Goal: Task Accomplishment & Management: Complete application form

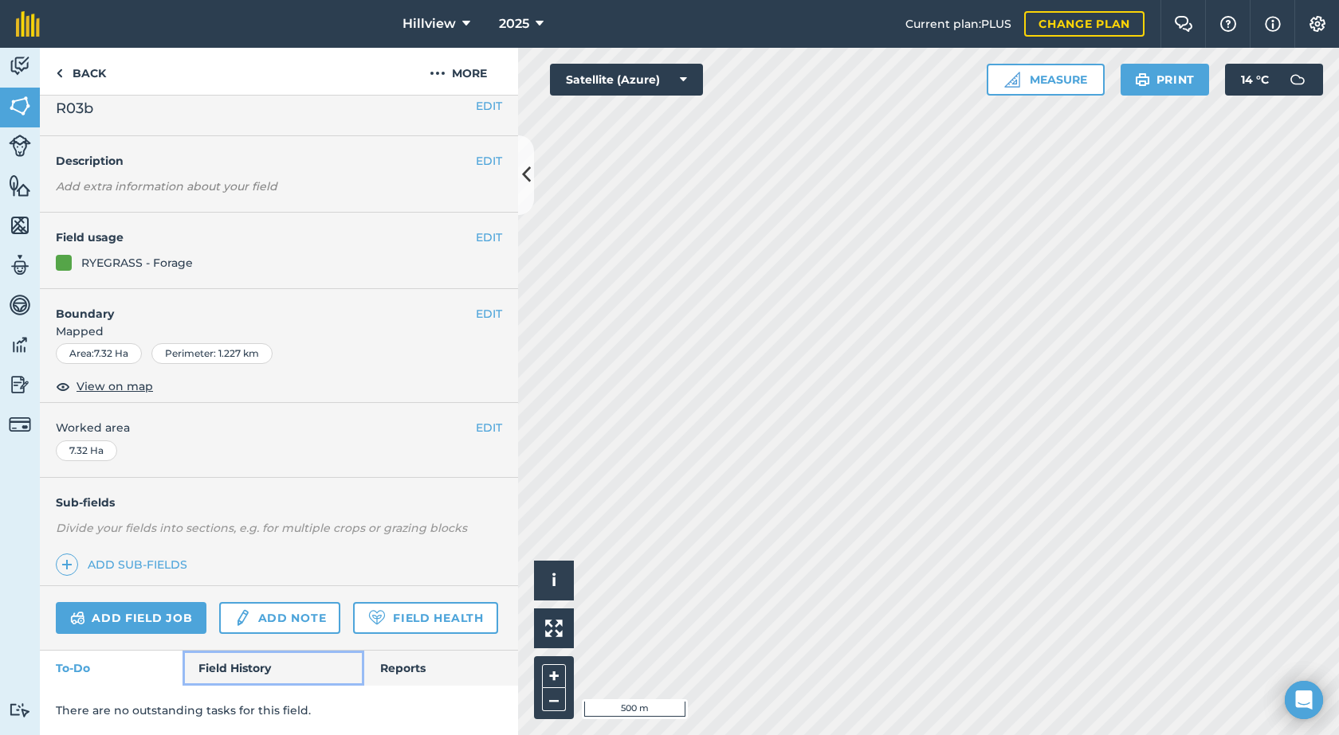
click at [256, 656] on link "Field History" at bounding box center [272, 668] width 181 height 35
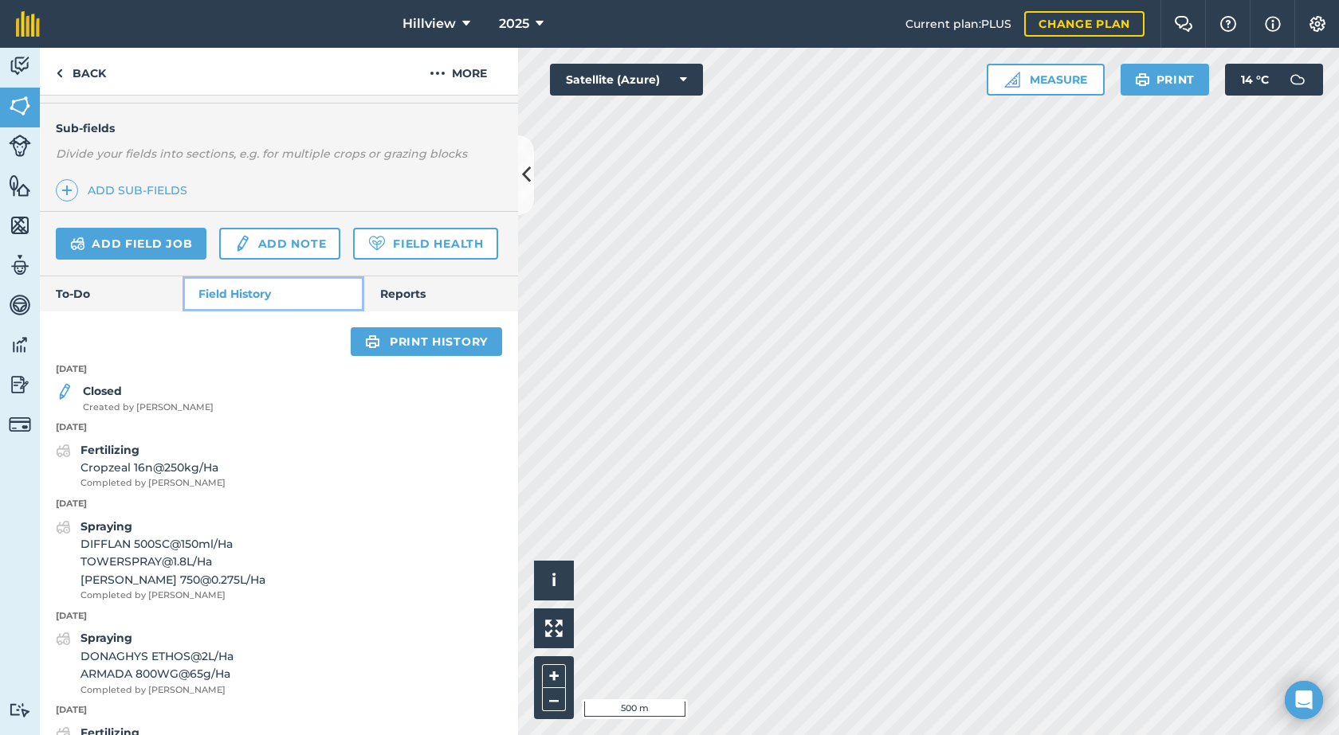
scroll to position [394, 0]
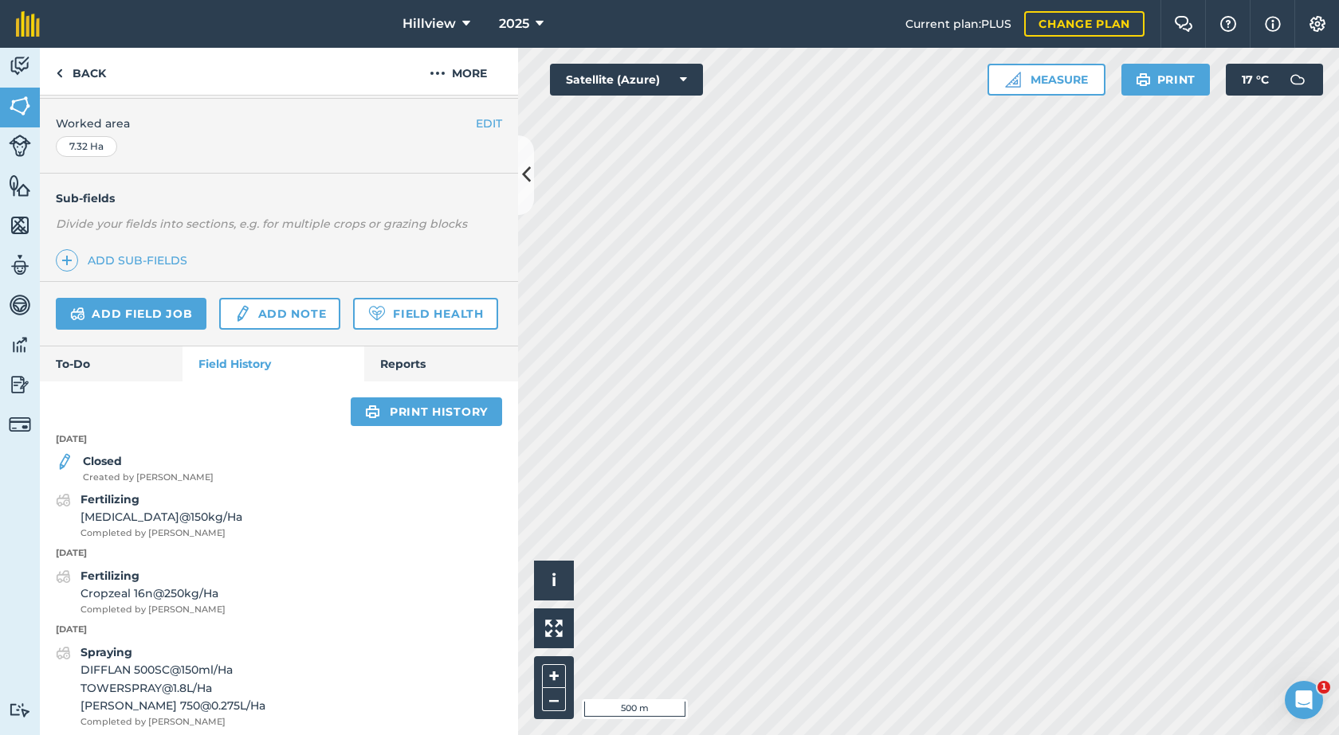
scroll to position [398, 0]
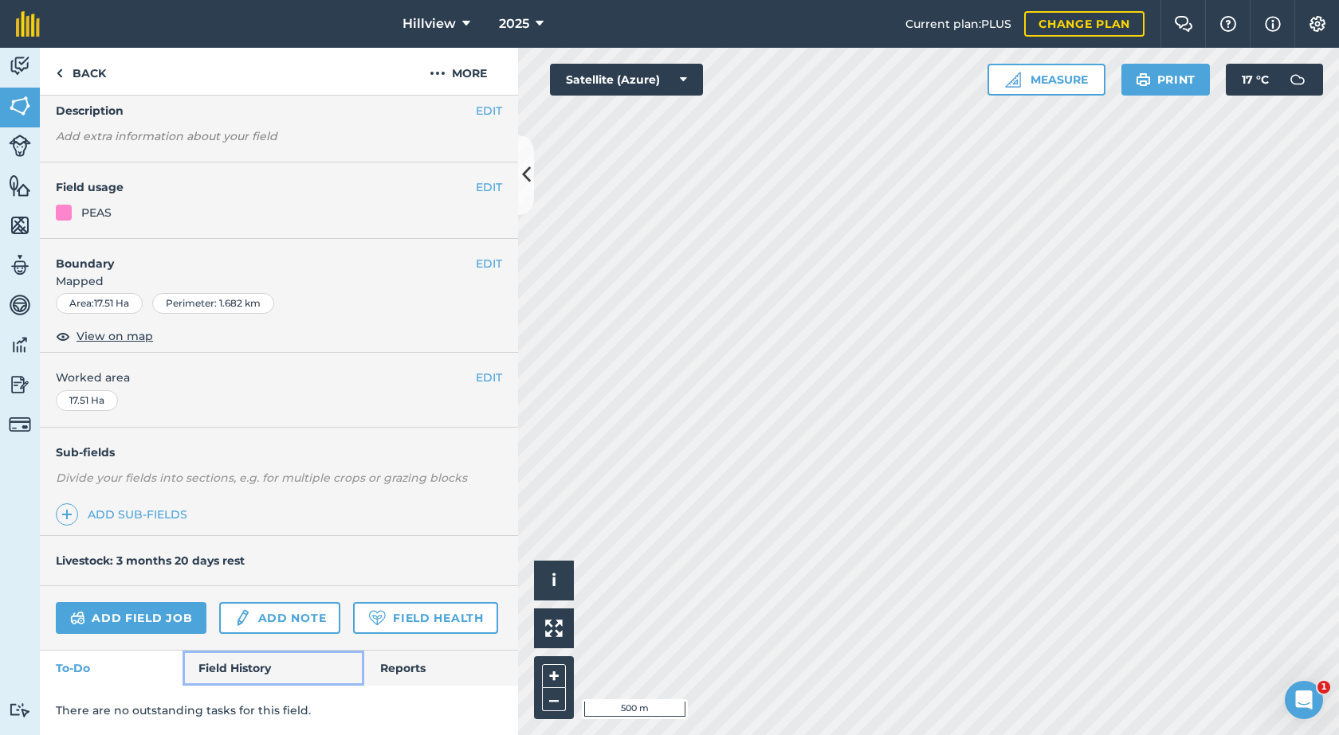
click at [245, 667] on link "Field History" at bounding box center [272, 668] width 181 height 35
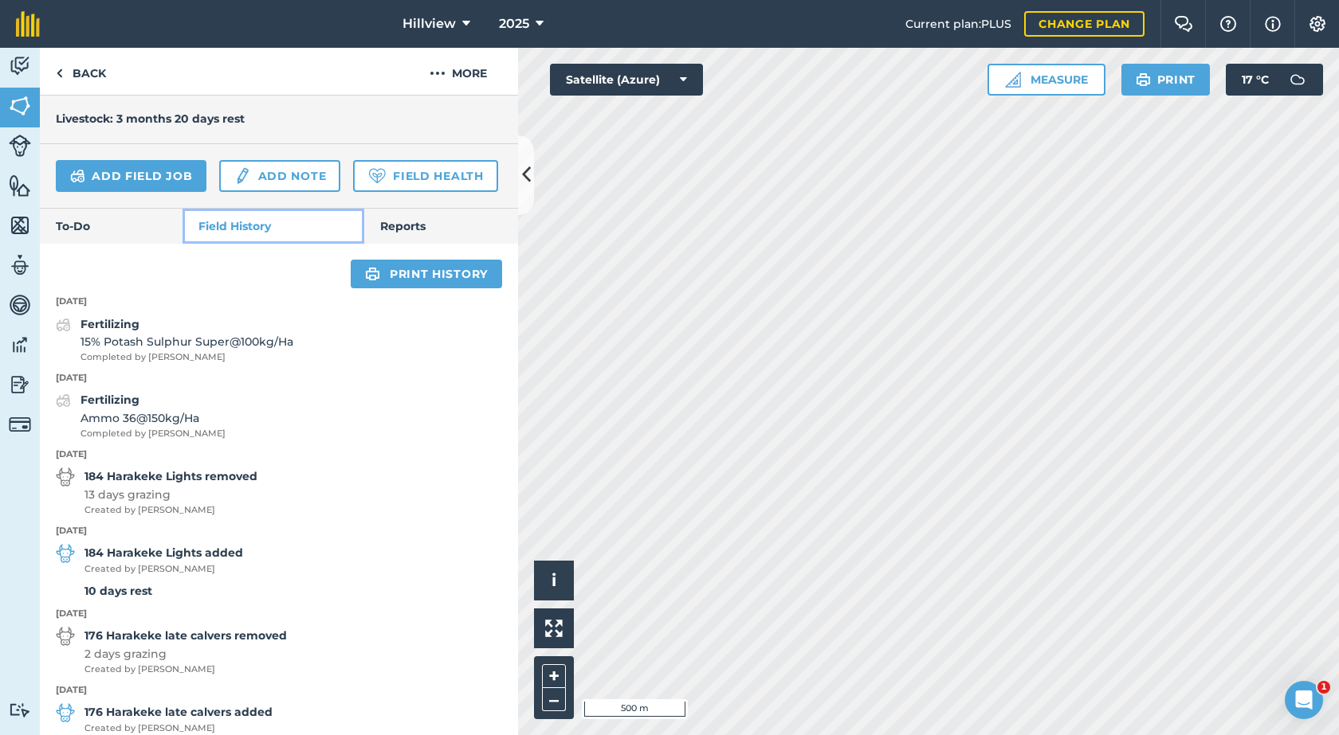
scroll to position [508, 0]
click at [110, 174] on link "Add field job" at bounding box center [131, 175] width 151 height 32
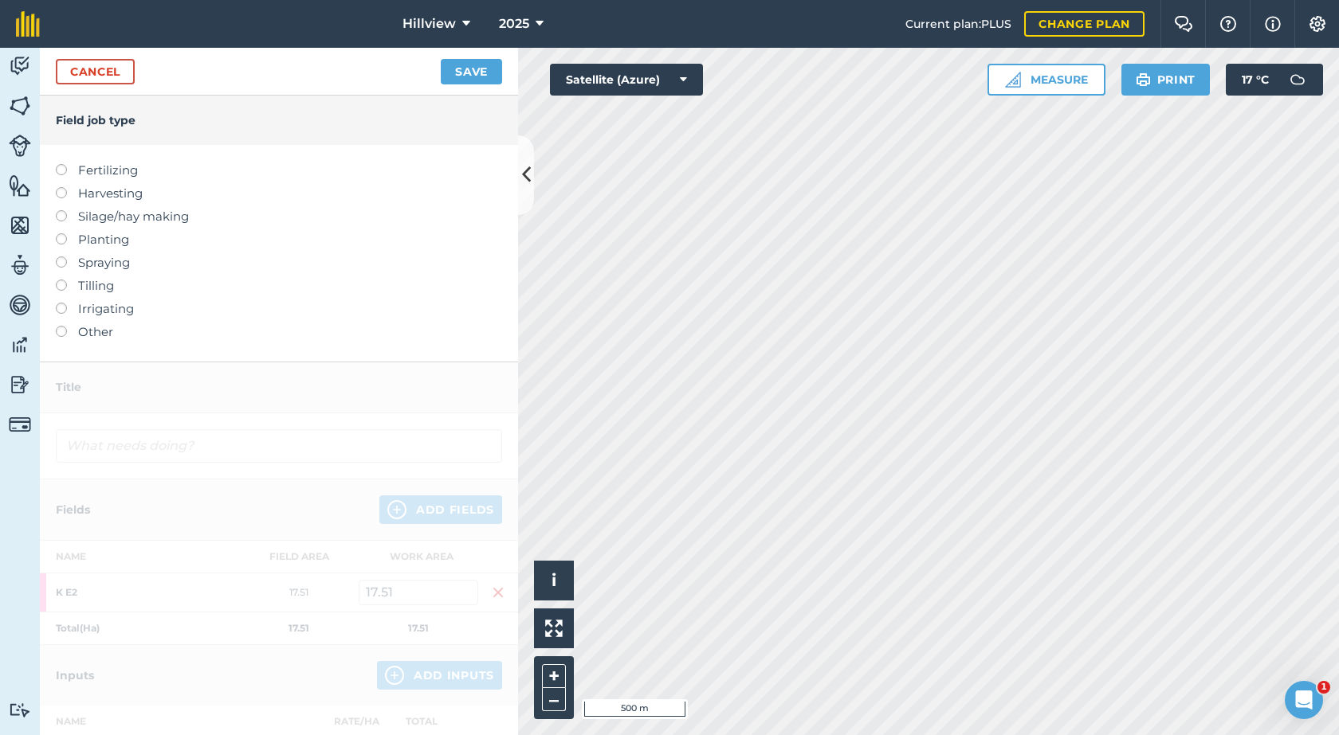
click at [65, 233] on label at bounding box center [67, 233] width 22 height 0
type input "Planting"
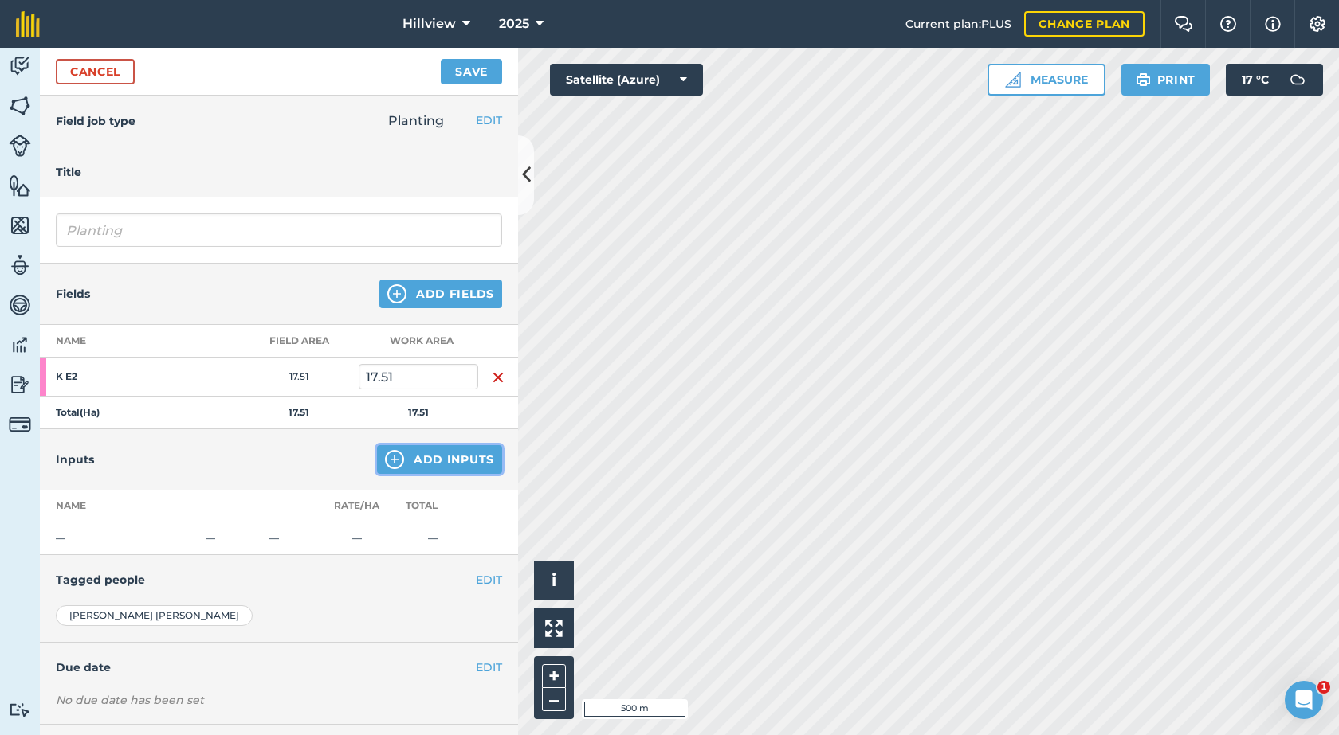
click at [442, 461] on button "Add Inputs" at bounding box center [439, 459] width 125 height 29
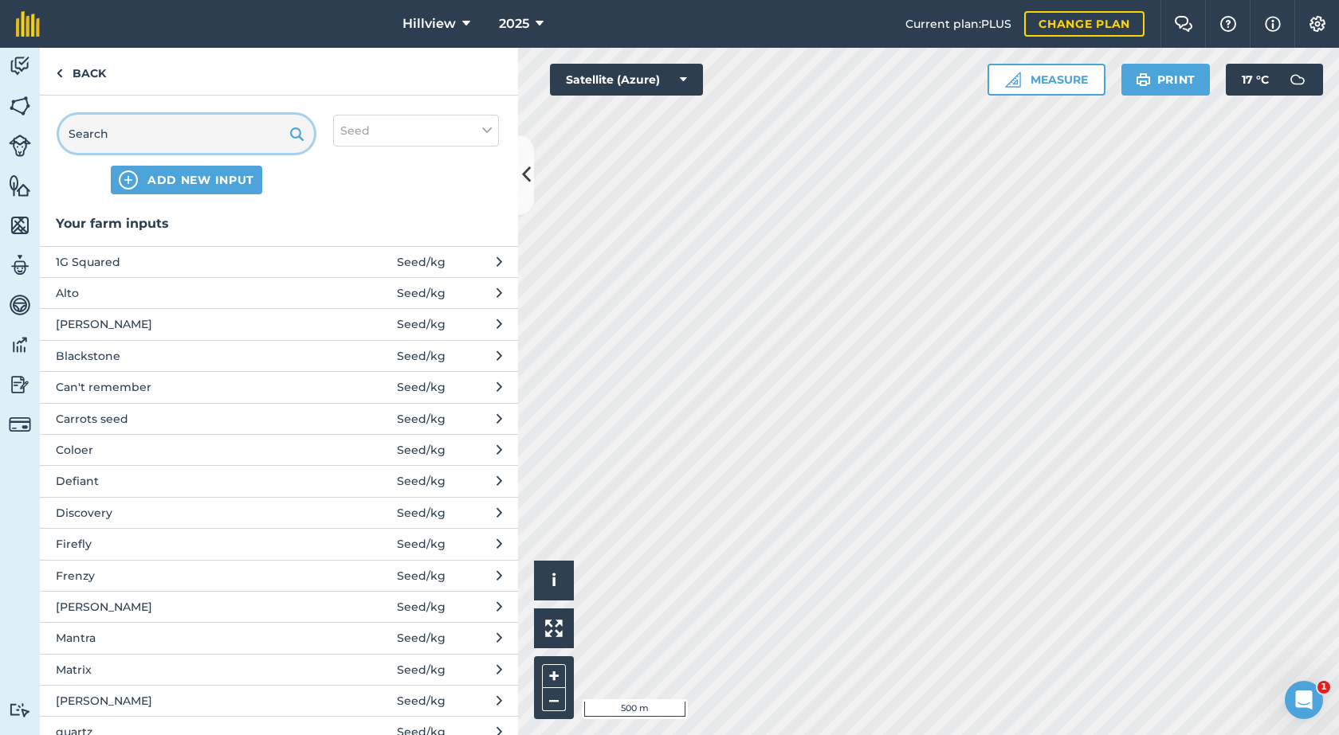
click at [127, 139] on input "text" at bounding box center [186, 134] width 255 height 38
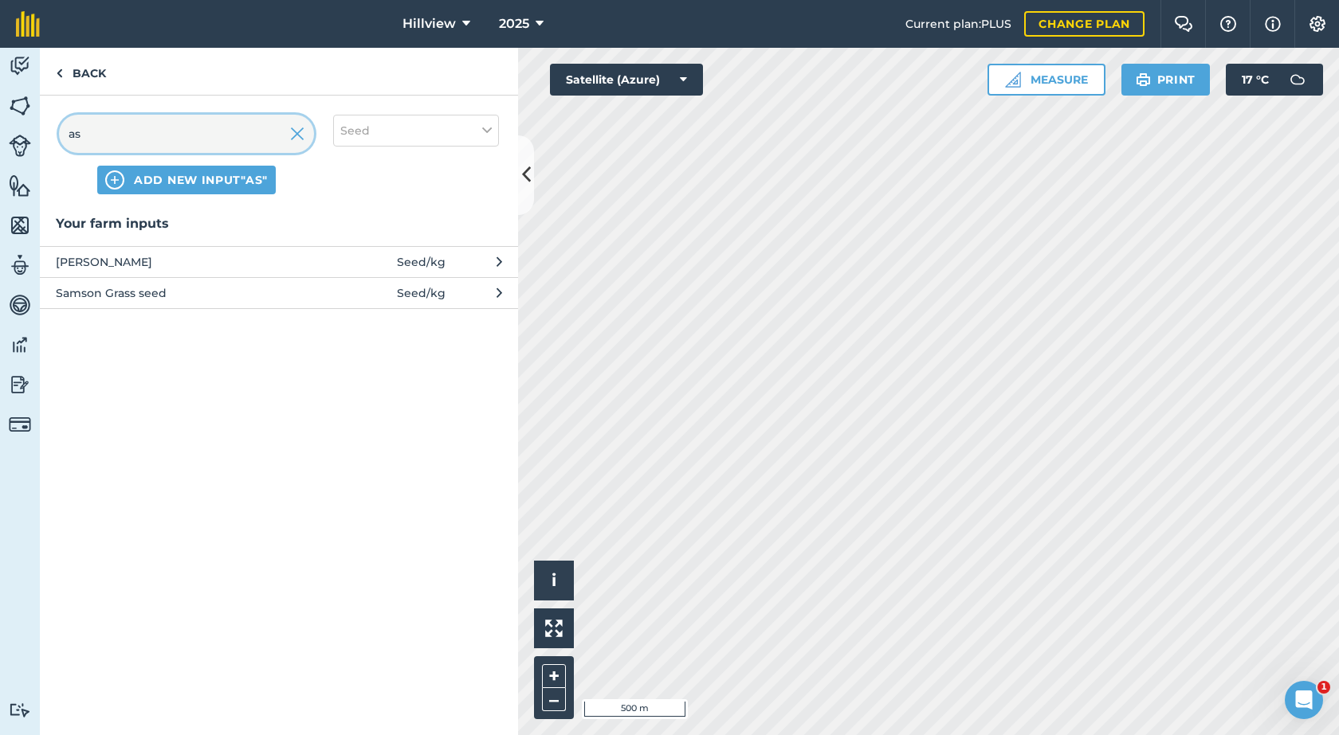
type input "as"
click at [112, 261] on span "[PERSON_NAME]" at bounding box center [186, 262] width 261 height 18
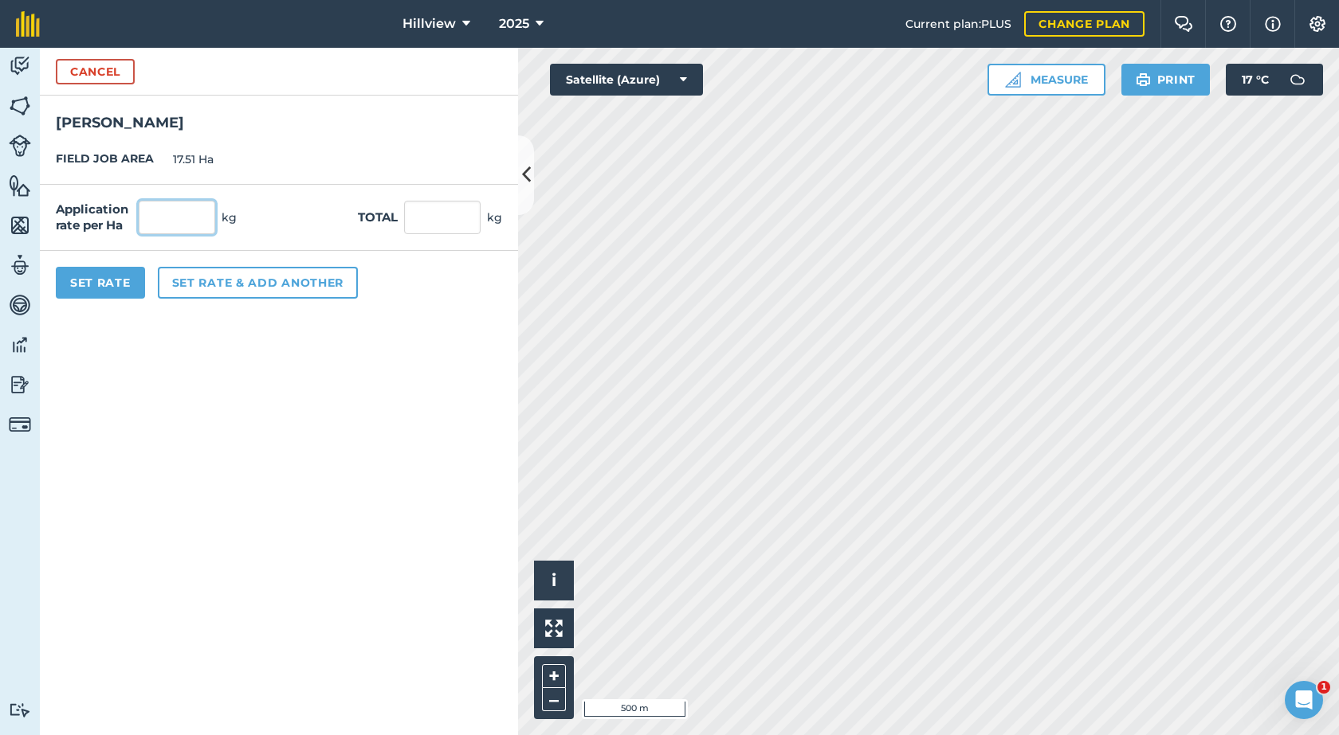
click at [181, 221] on input "text" at bounding box center [177, 217] width 76 height 33
type input "231"
type input "4,044.81"
click at [112, 286] on button "Set Rate" at bounding box center [100, 283] width 89 height 32
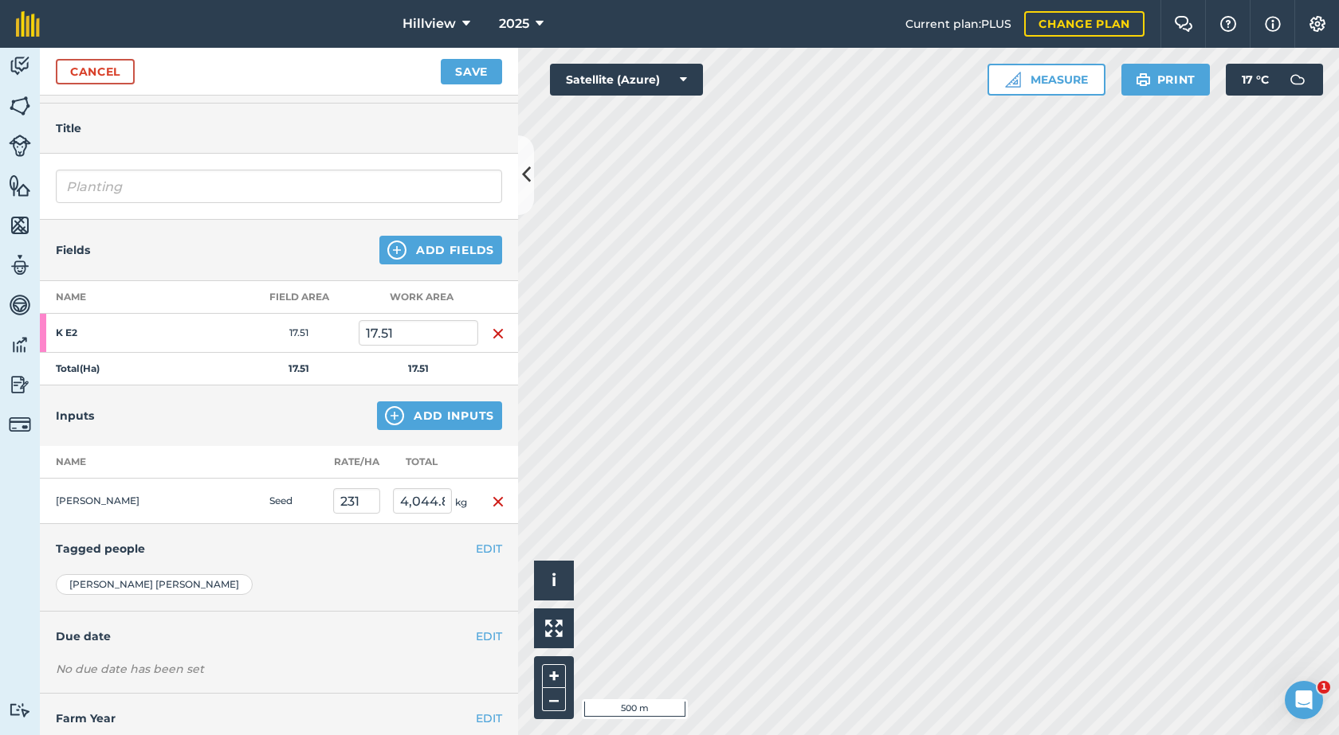
scroll to position [87, 0]
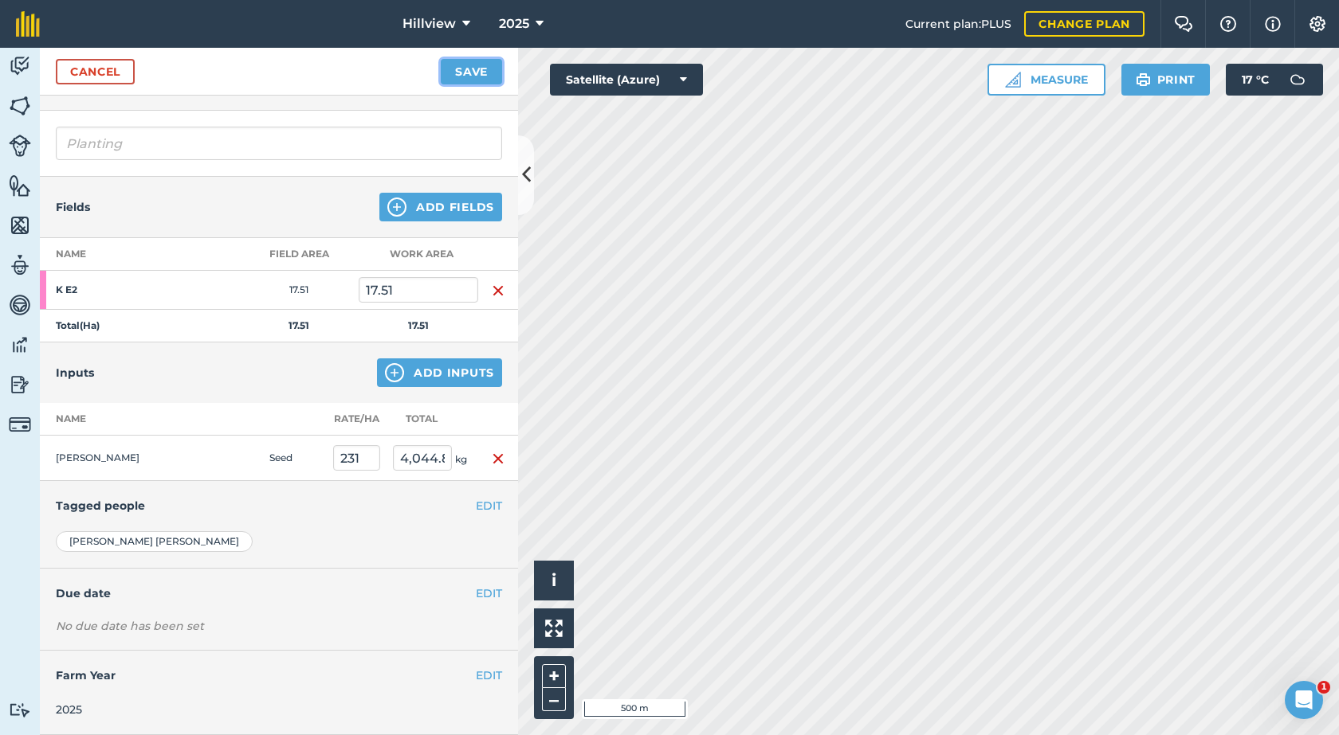
click at [470, 76] on button "Save" at bounding box center [471, 71] width 61 height 25
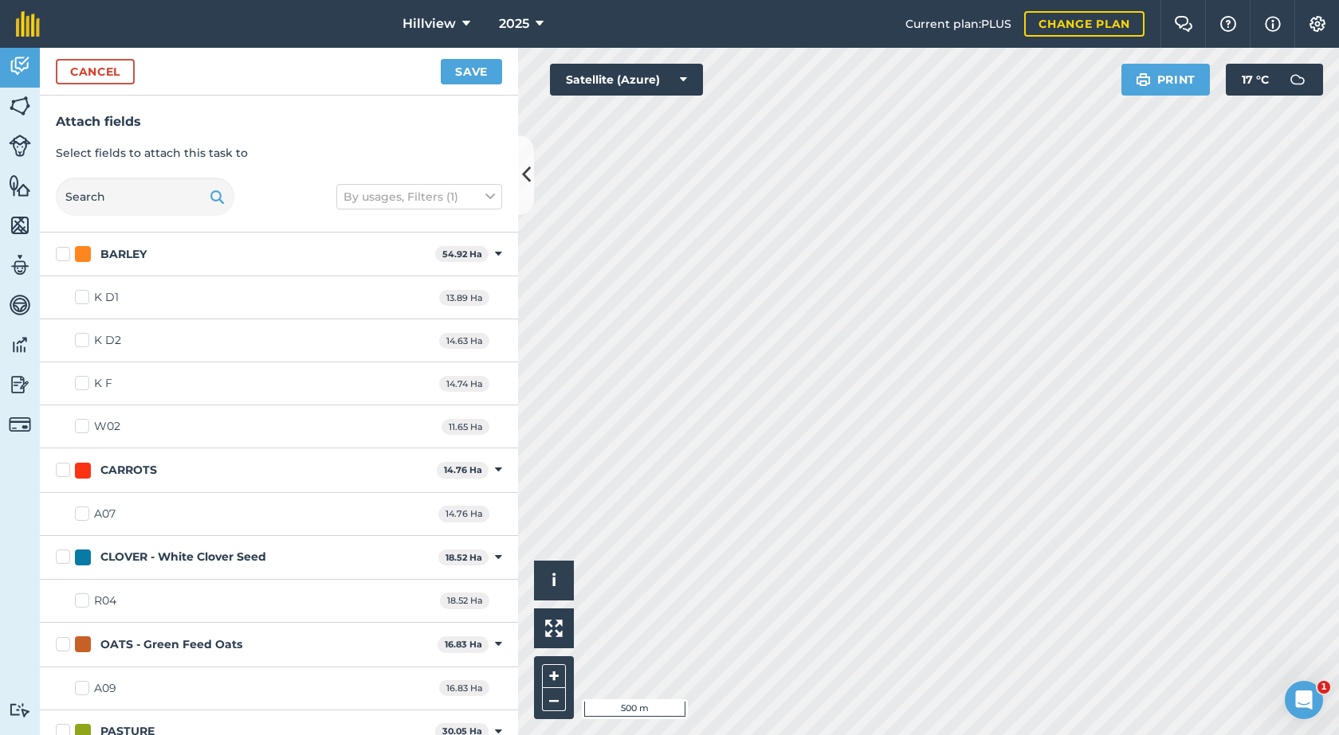
checkbox input "true"
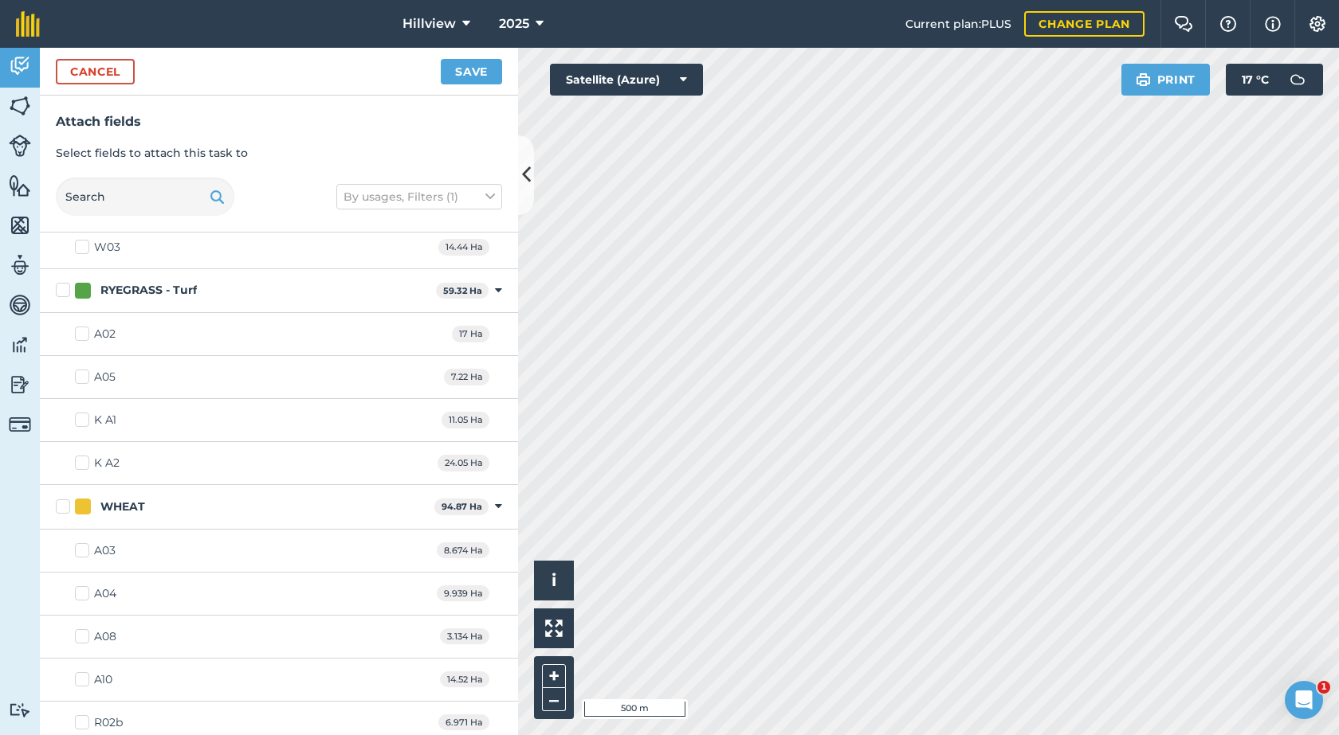
scroll to position [757, 0]
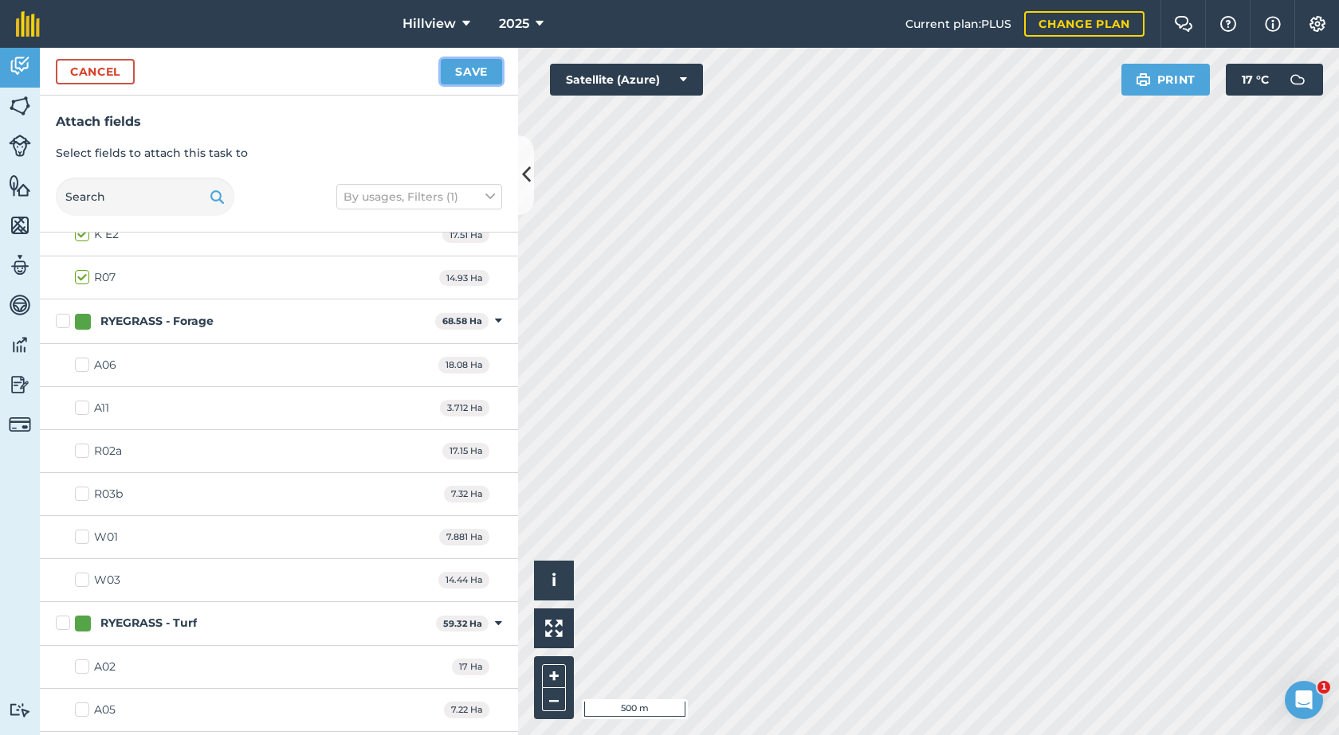
click at [464, 73] on button "Save" at bounding box center [471, 71] width 61 height 25
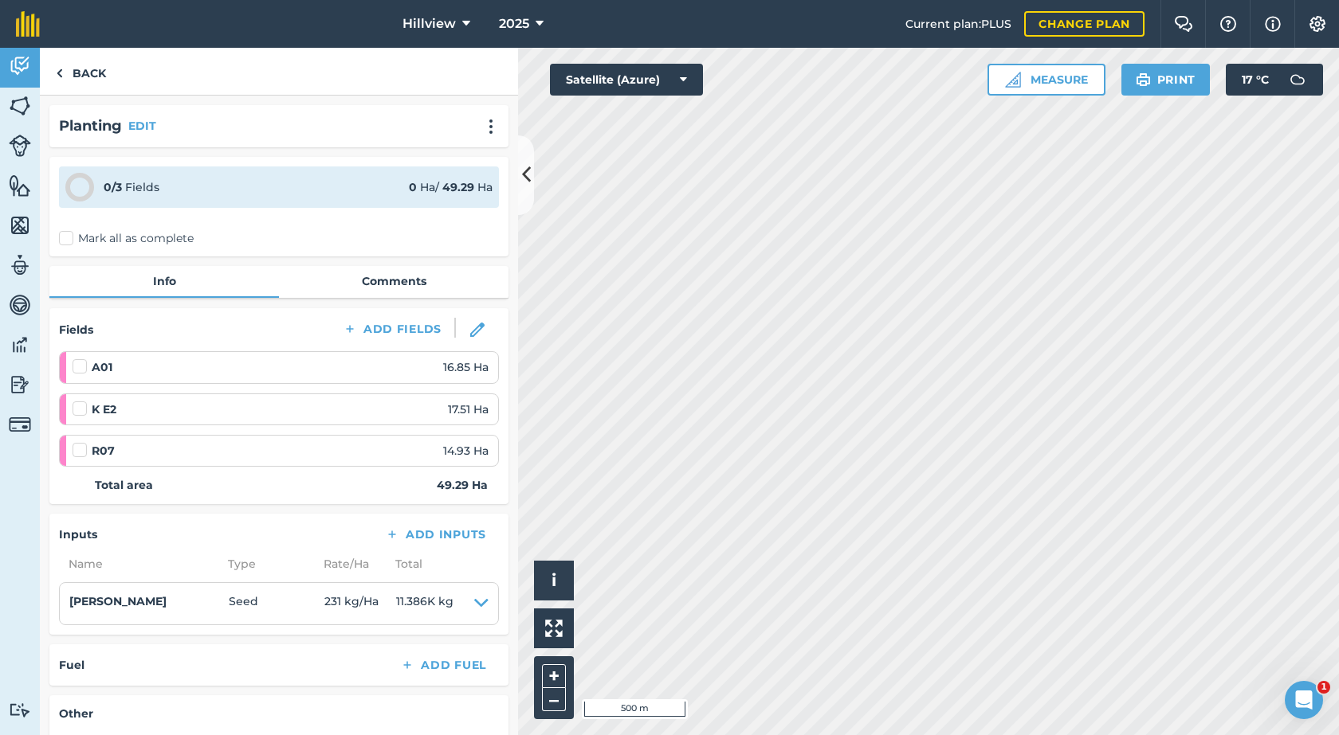
click at [77, 359] on label at bounding box center [82, 359] width 19 height 0
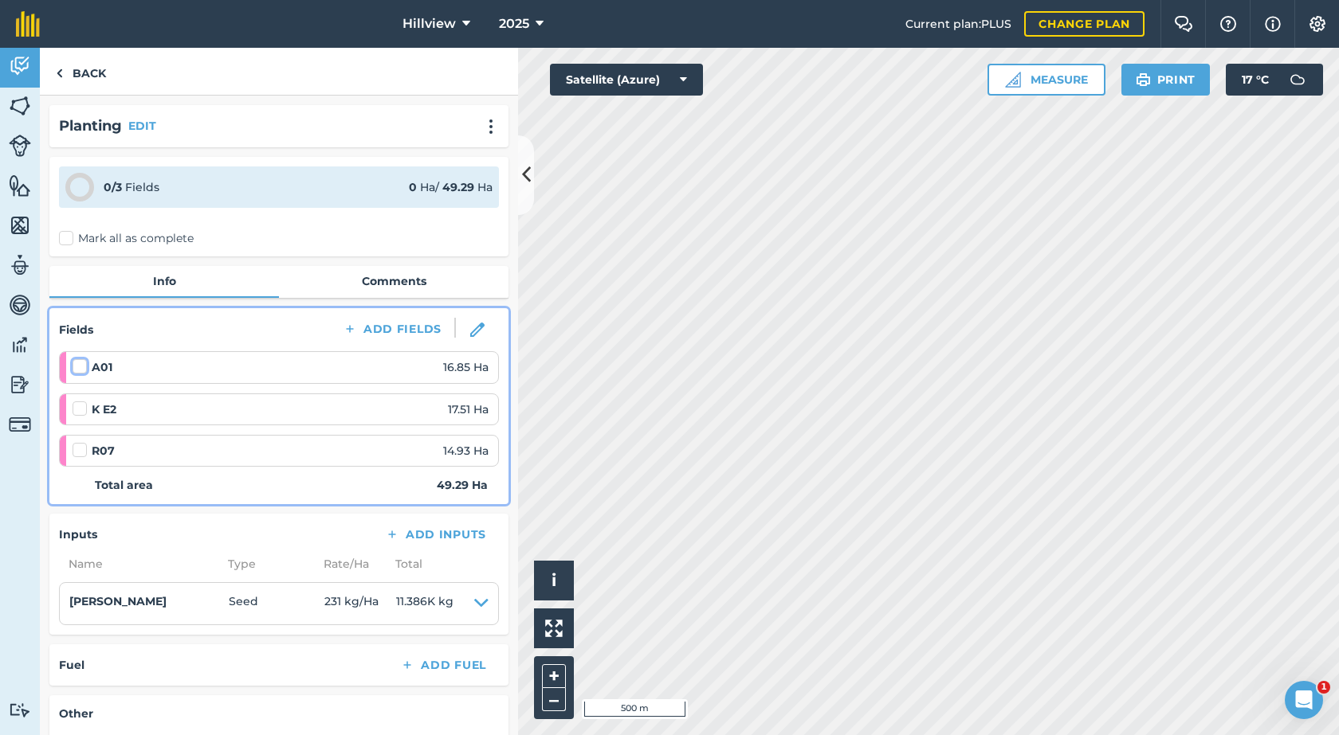
click at [77, 369] on input "checkbox" at bounding box center [78, 364] width 10 height 10
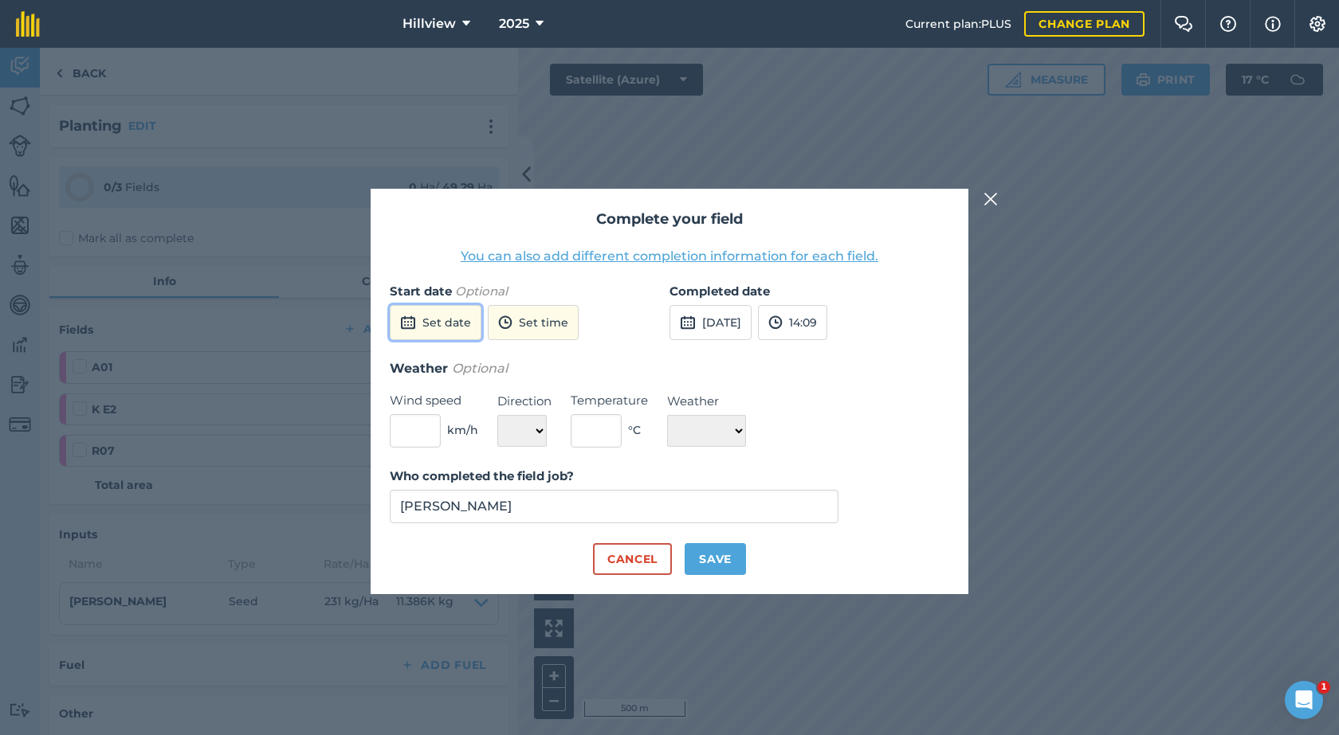
click at [443, 318] on button "Set date" at bounding box center [436, 322] width 92 height 35
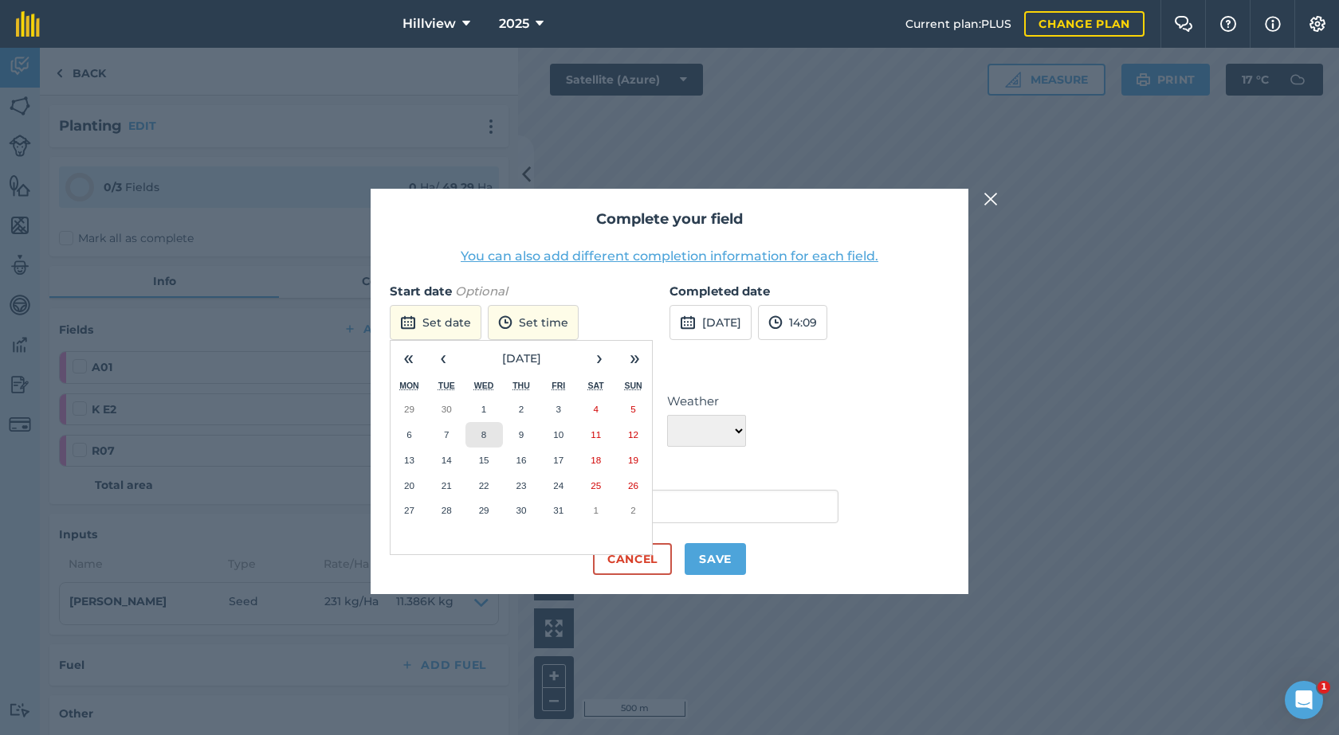
click at [482, 433] on abbr "8" at bounding box center [483, 434] width 5 height 10
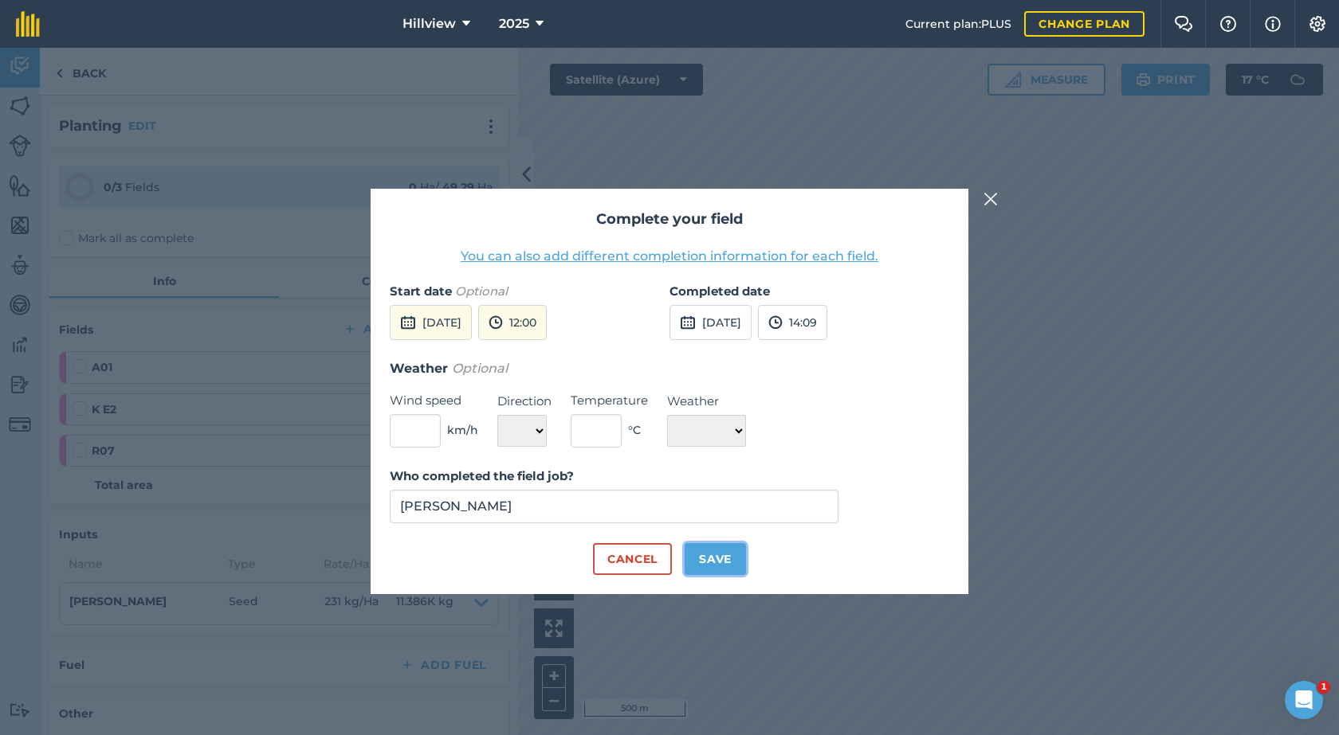
click at [715, 555] on button "Save" at bounding box center [714, 559] width 61 height 32
checkbox input "true"
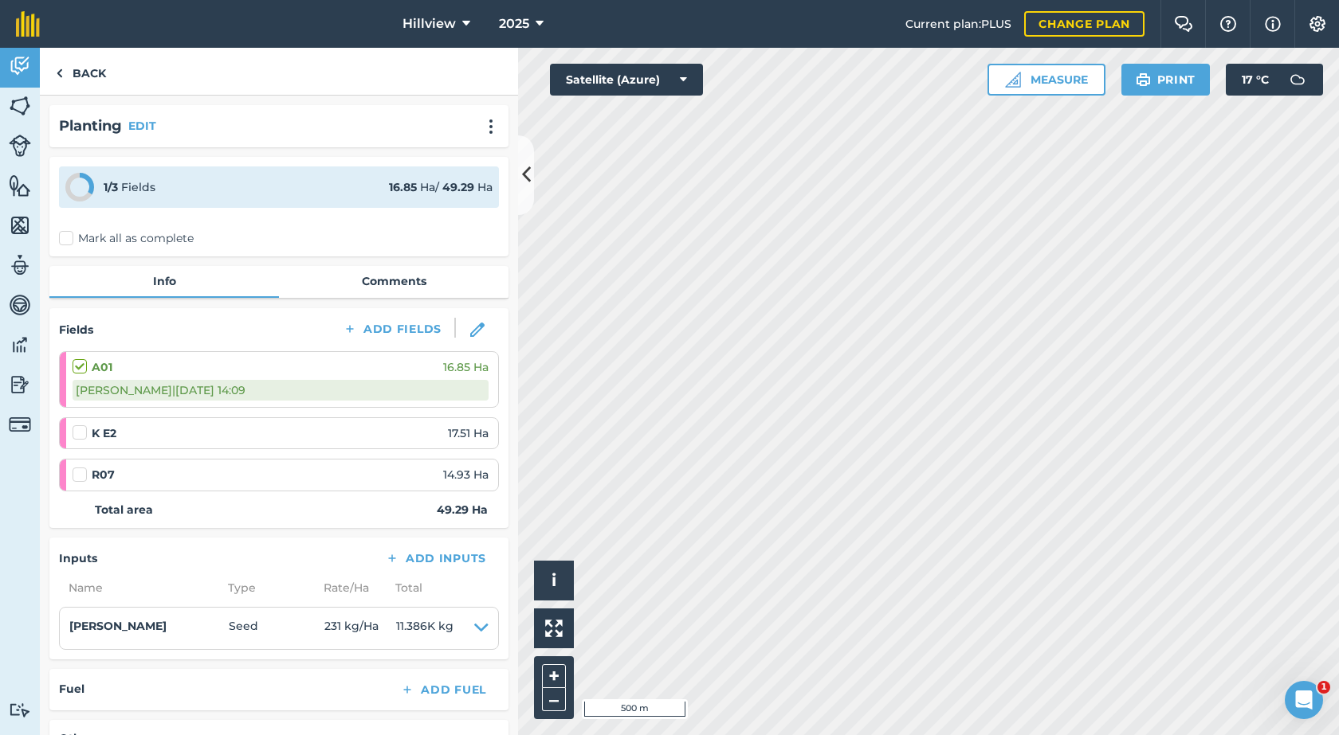
click at [80, 425] on label at bounding box center [82, 425] width 19 height 0
click at [80, 435] on input "checkbox" at bounding box center [78, 430] width 10 height 10
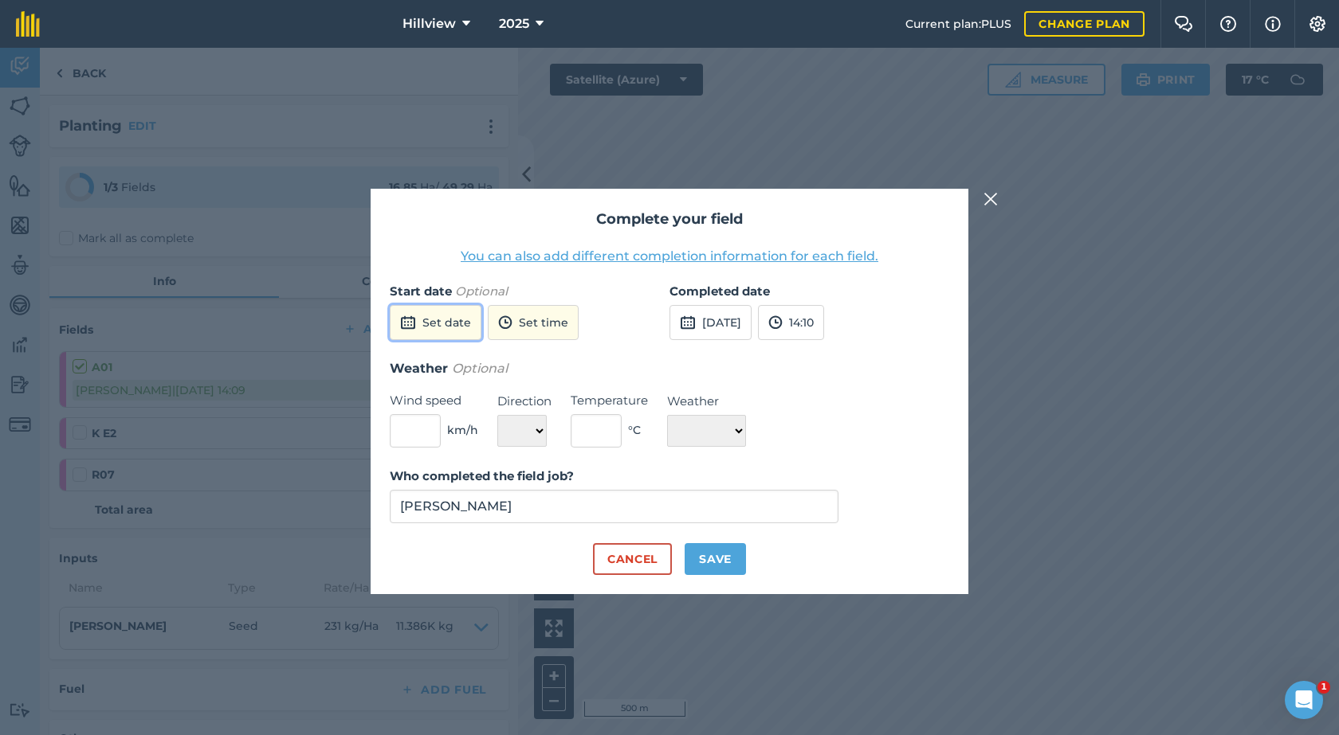
click at [454, 323] on button "Set date" at bounding box center [436, 322] width 92 height 35
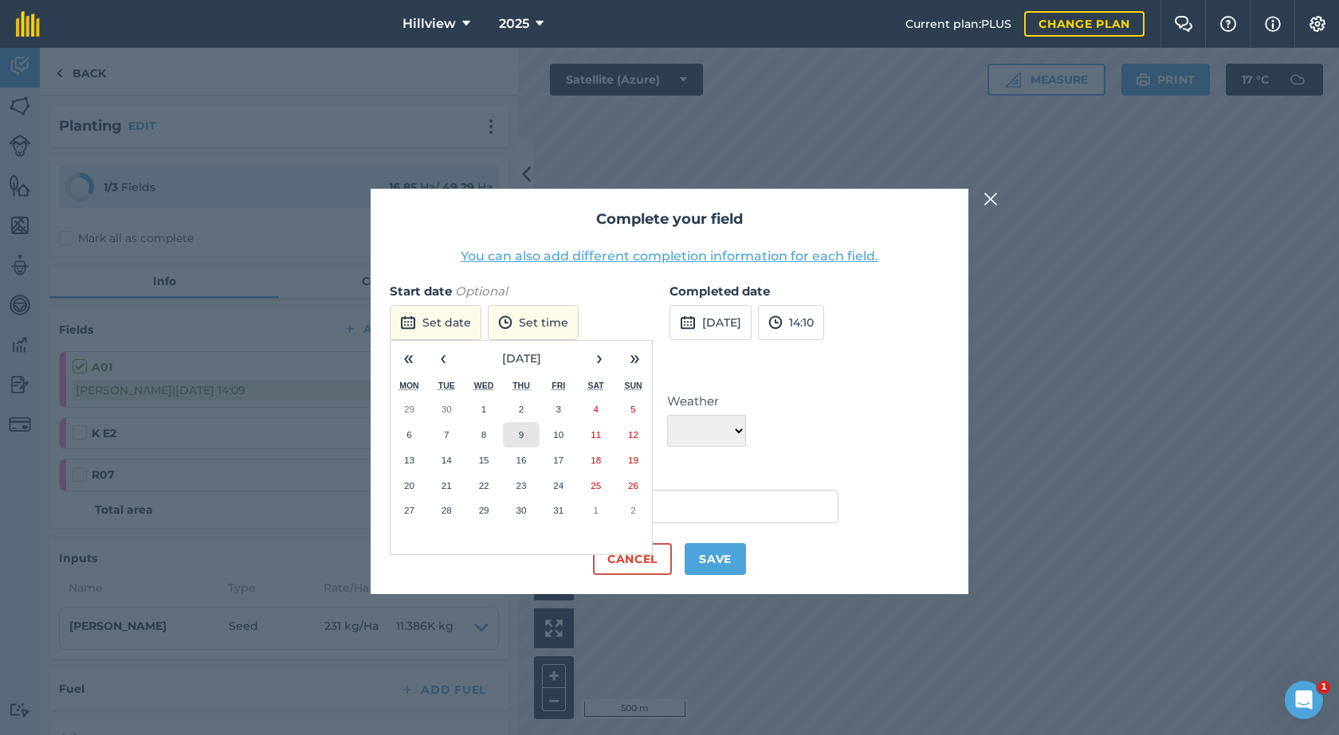
click at [519, 434] on abbr "9" at bounding box center [521, 434] width 5 height 10
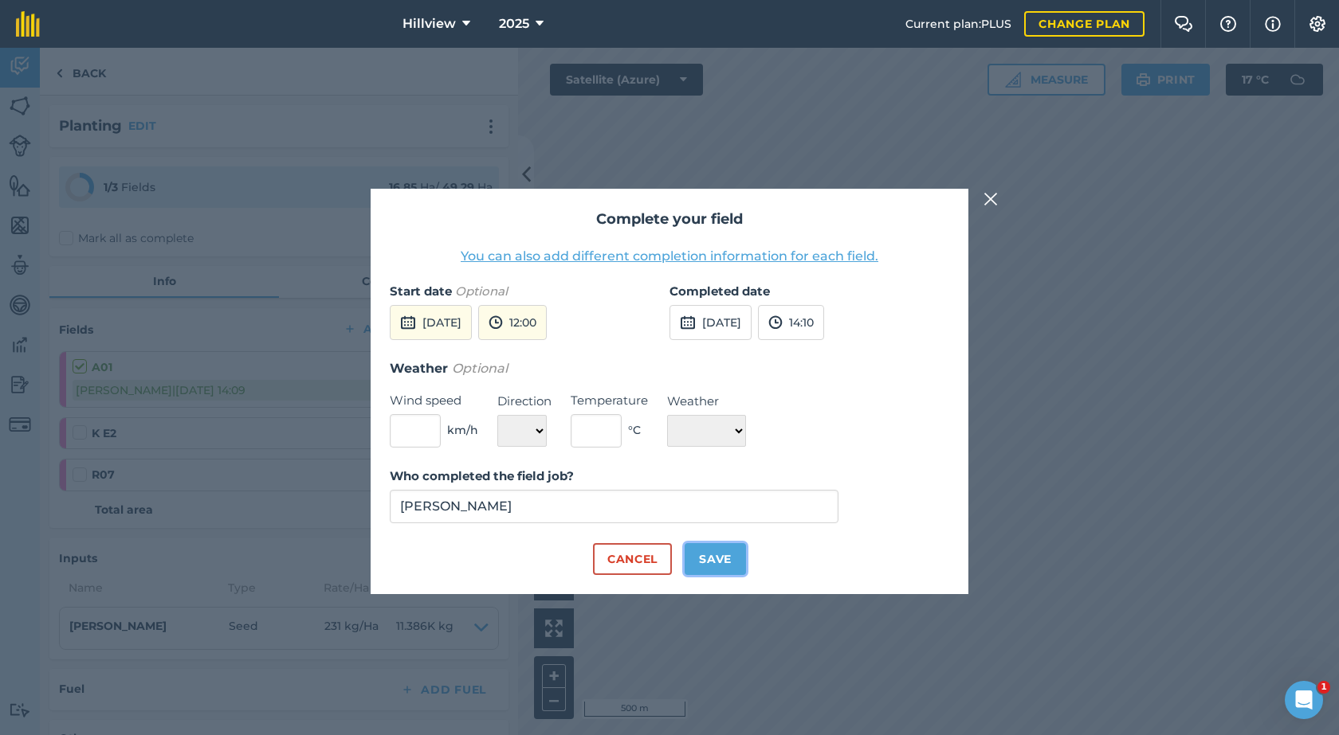
click at [719, 555] on button "Save" at bounding box center [714, 559] width 61 height 32
checkbox input "true"
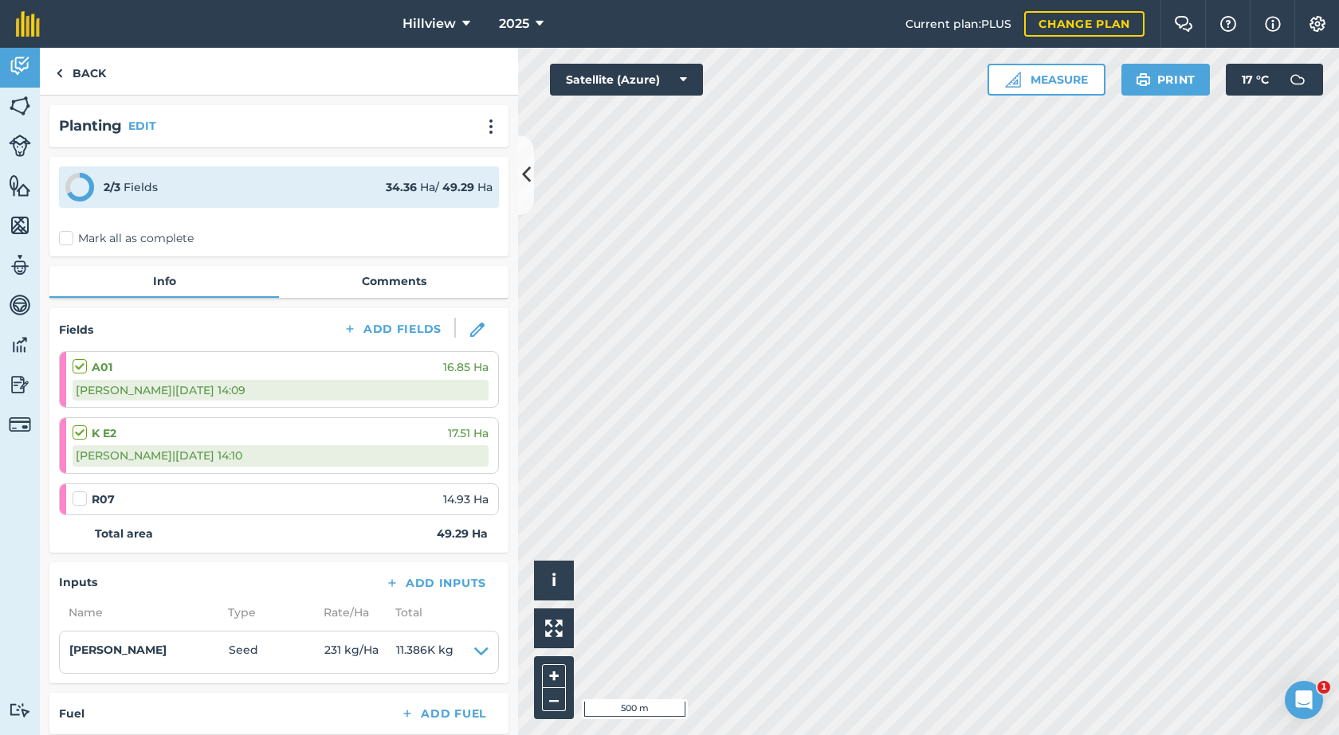
click at [75, 491] on label at bounding box center [82, 491] width 19 height 0
click at [75, 500] on input "checkbox" at bounding box center [78, 496] width 10 height 10
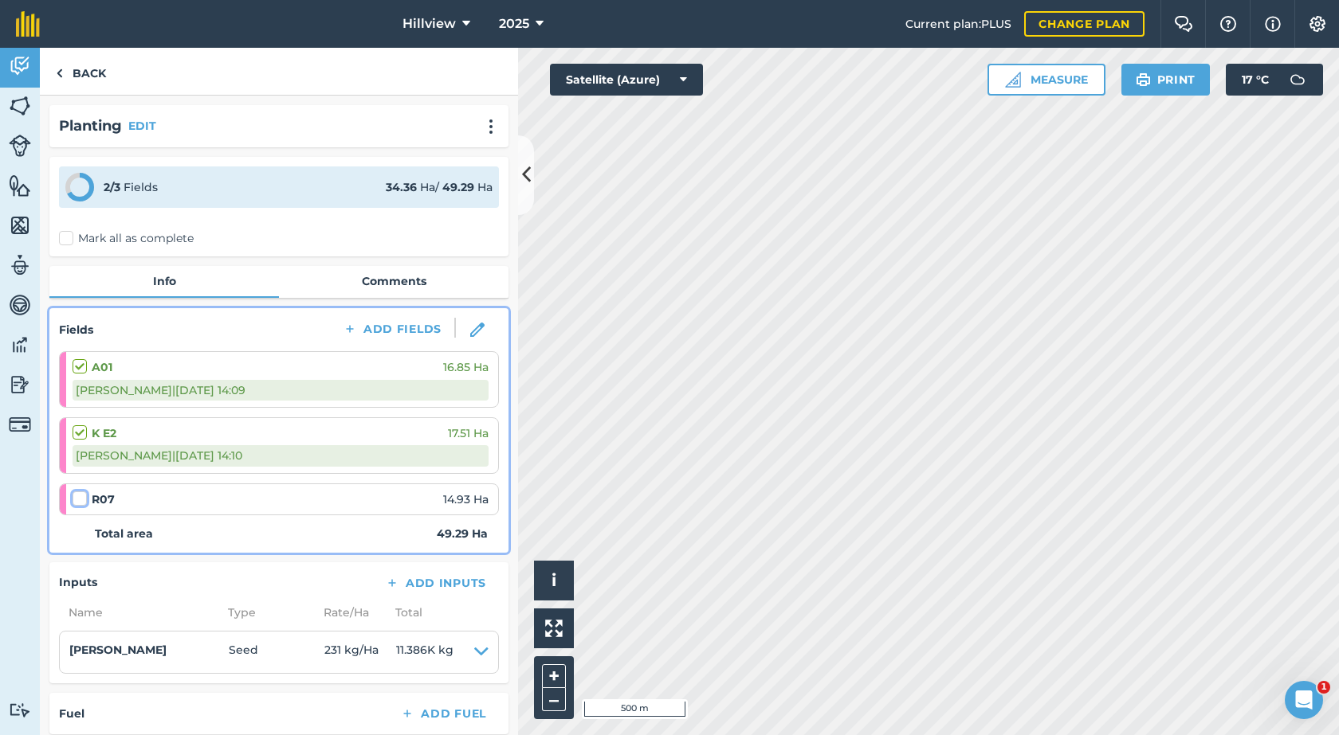
checkbox input "false"
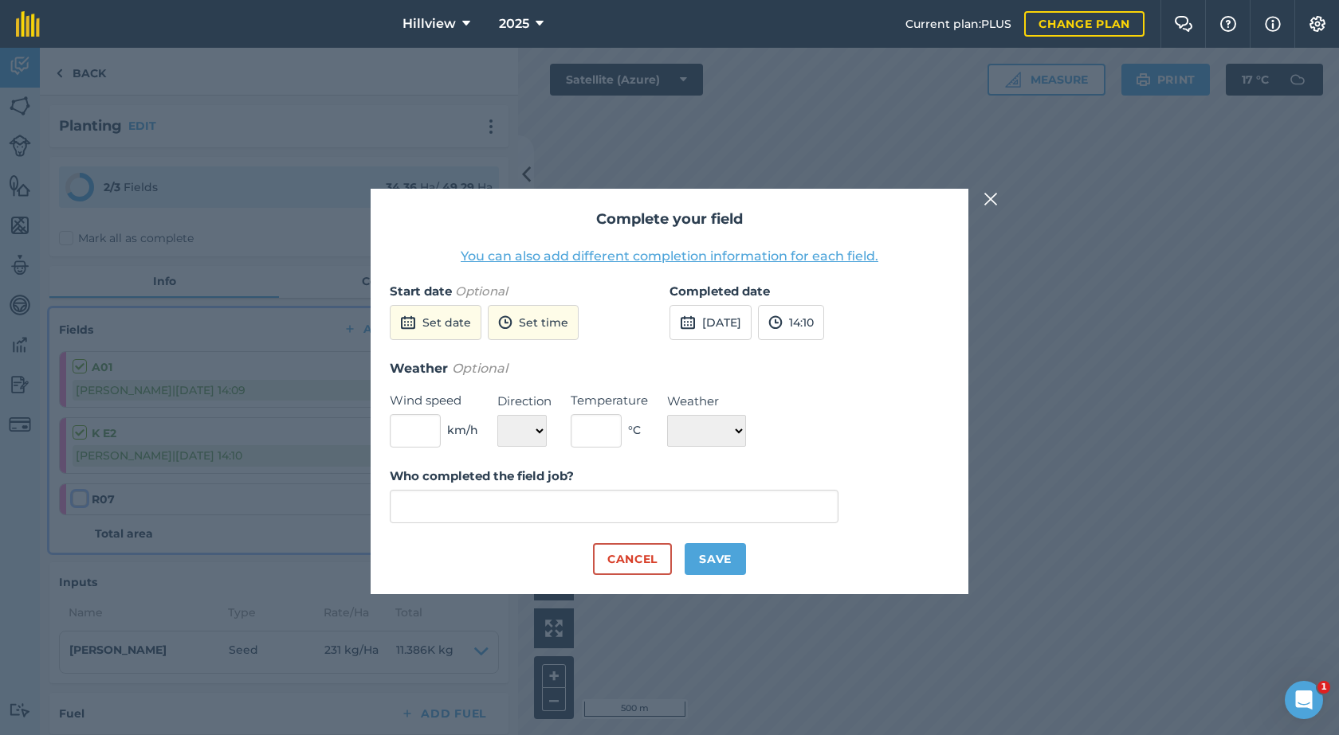
type input "[PERSON_NAME]"
click at [446, 327] on button "Set date" at bounding box center [436, 322] width 92 height 35
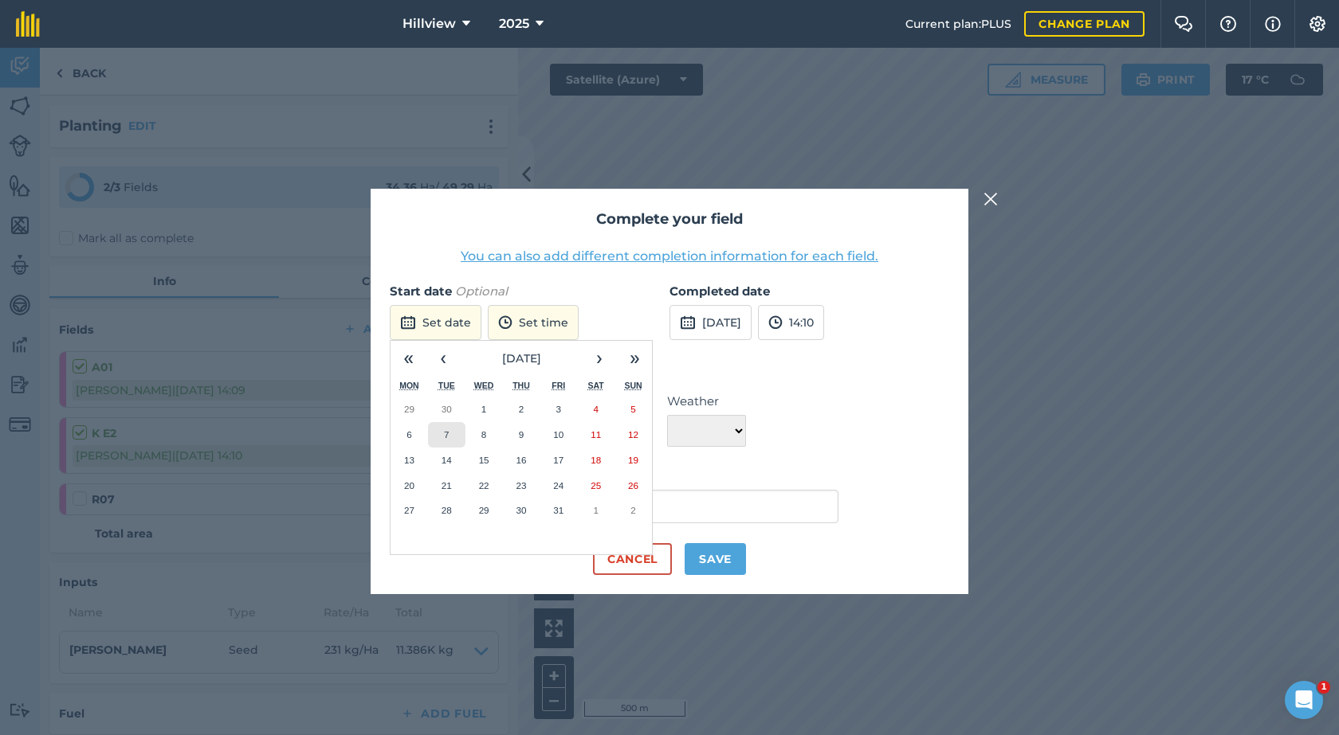
click at [450, 437] on button "7" at bounding box center [446, 434] width 37 height 25
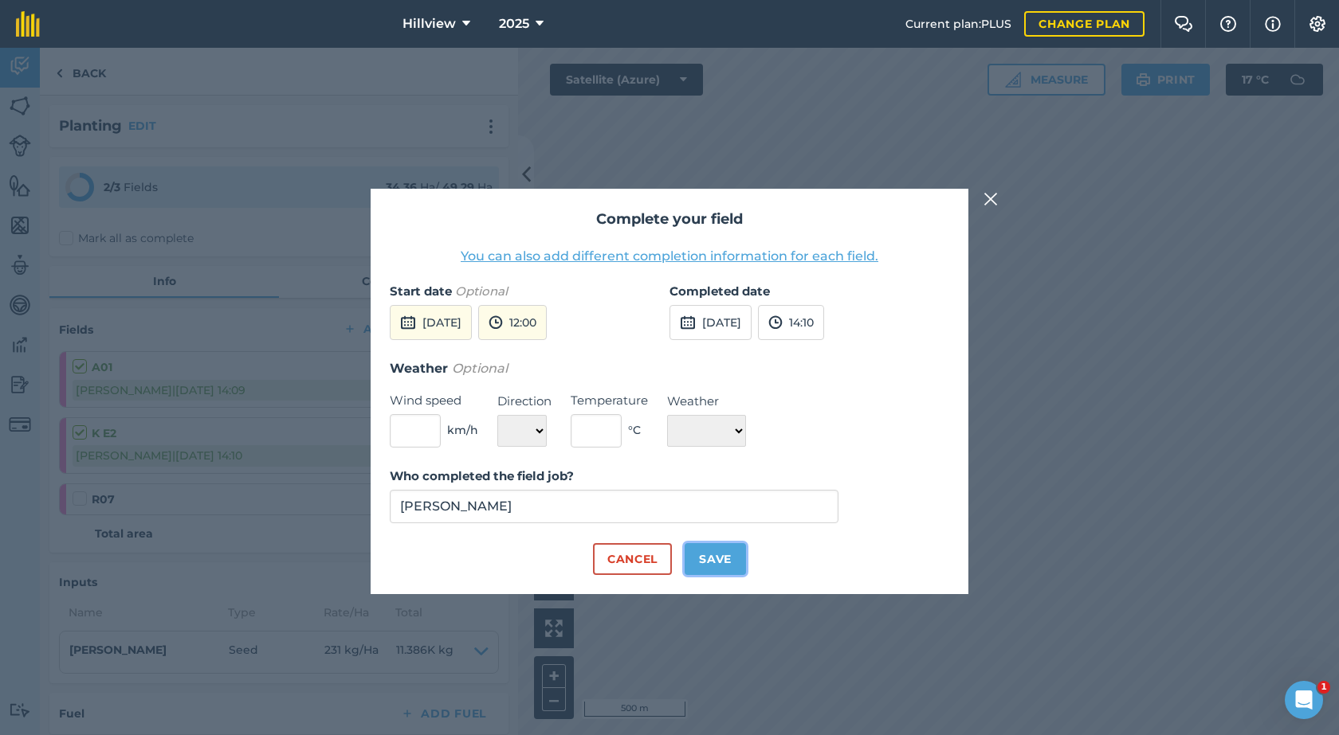
click at [699, 554] on button "Save" at bounding box center [714, 559] width 61 height 32
checkbox input "true"
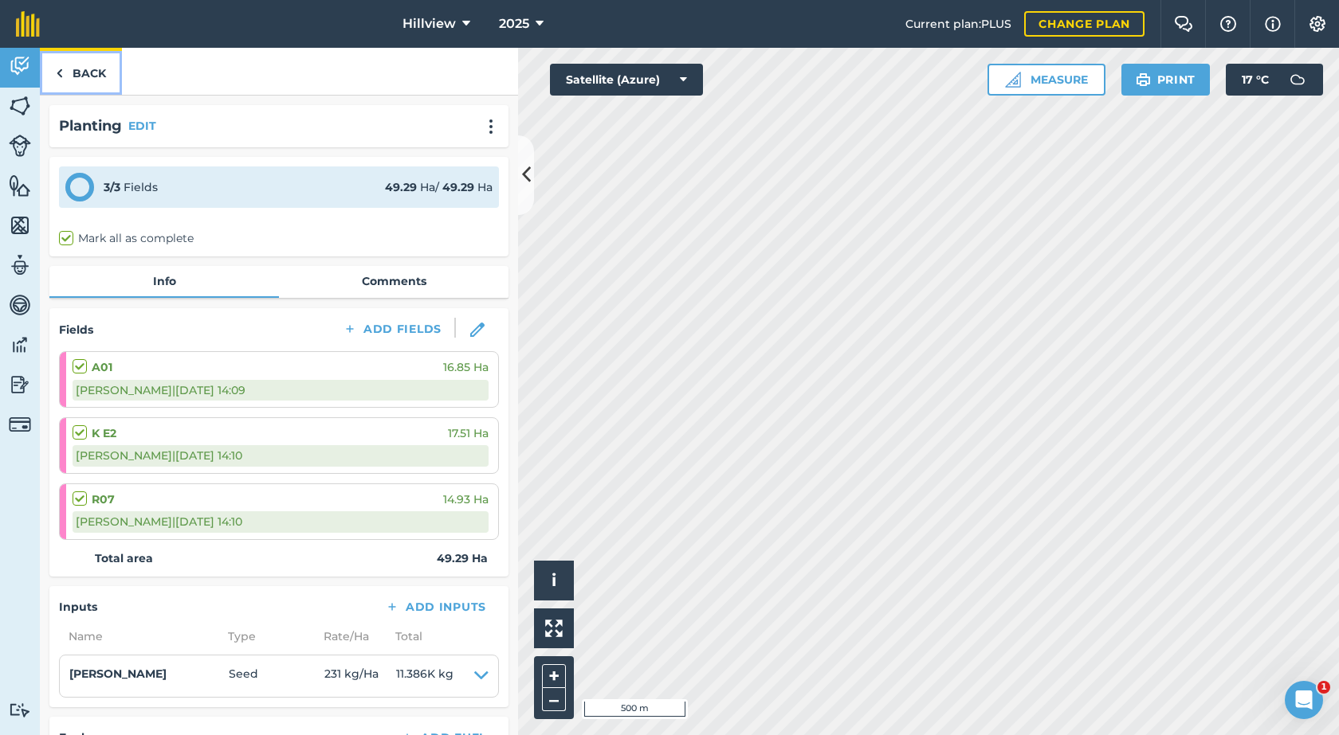
click at [75, 69] on link "Back" at bounding box center [81, 71] width 82 height 47
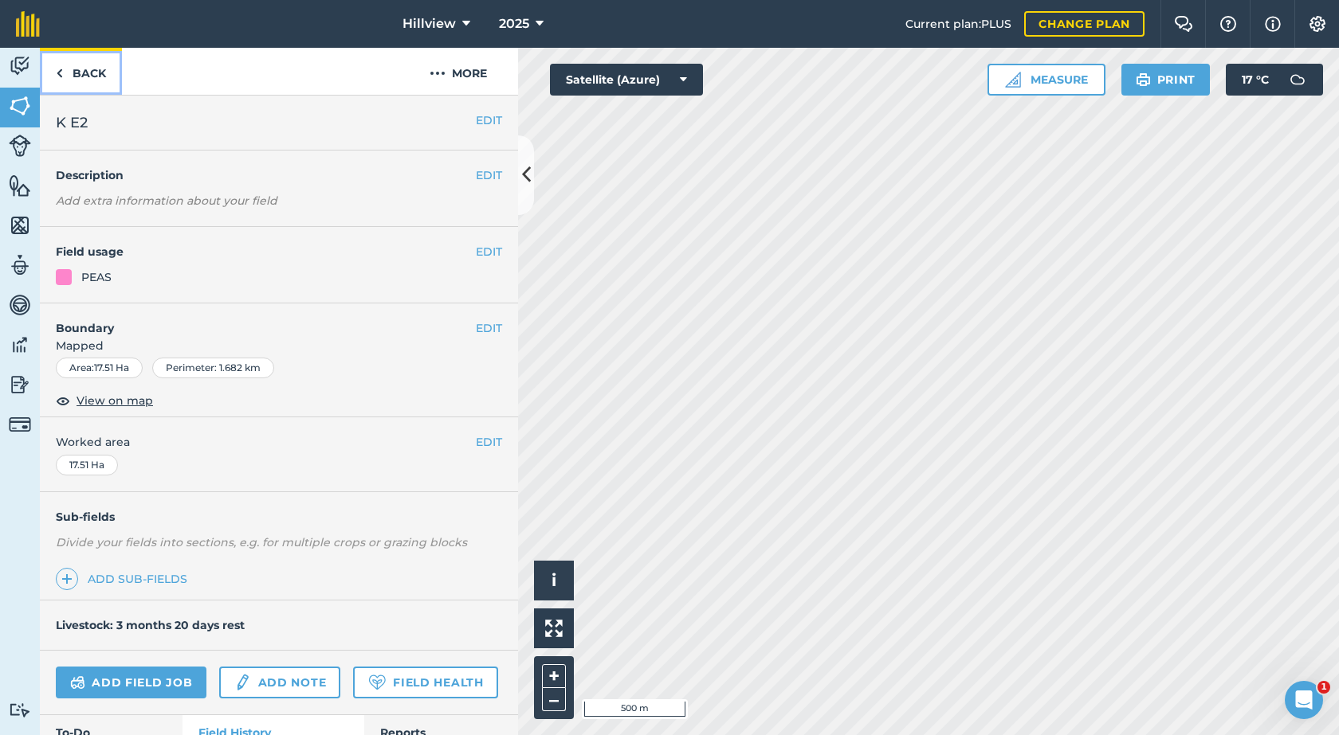
click at [101, 76] on link "Back" at bounding box center [81, 71] width 82 height 47
